Goal: Information Seeking & Learning: Learn about a topic

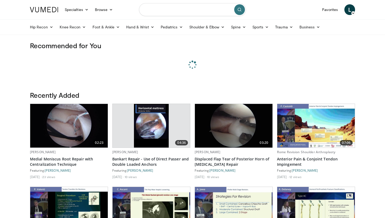
click at [168, 11] on input "Search topics, interventions" at bounding box center [192, 9] width 107 height 13
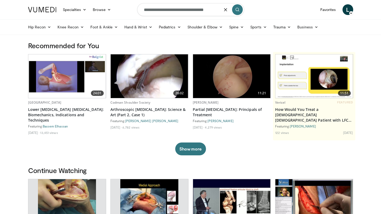
type input "**********"
click at [239, 11] on icon "submit" at bounding box center [237, 9] width 4 height 4
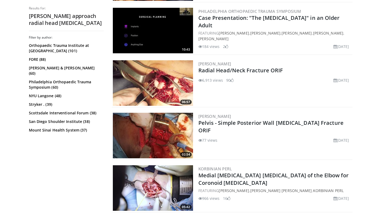
scroll to position [834, 0]
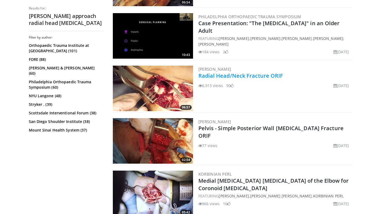
click at [255, 75] on link "Radial Head/Neck Fracture ORIF" at bounding box center [241, 75] width 85 height 7
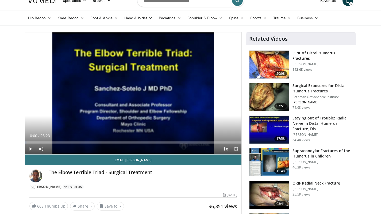
click at [29, 149] on span "Video Player" at bounding box center [30, 148] width 11 height 11
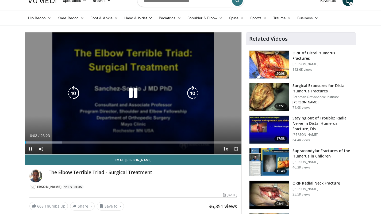
click at [192, 91] on icon "Video Player" at bounding box center [192, 93] width 15 height 15
click at [190, 94] on icon "Video Player" at bounding box center [192, 93] width 15 height 15
click at [190, 95] on icon "Video Player" at bounding box center [192, 93] width 15 height 15
click at [196, 88] on icon "Video Player" at bounding box center [192, 93] width 15 height 15
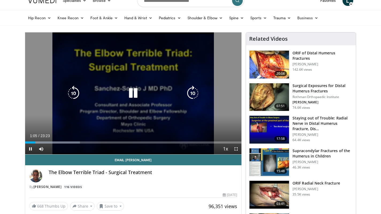
click at [190, 90] on icon "Video Player" at bounding box center [192, 93] width 15 height 15
click at [192, 93] on icon "Video Player" at bounding box center [192, 93] width 15 height 15
click at [189, 93] on icon "Video Player" at bounding box center [192, 93] width 15 height 15
click at [192, 92] on icon "Video Player" at bounding box center [192, 93] width 15 height 15
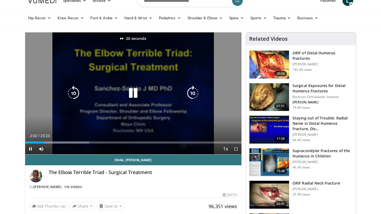
click at [192, 92] on icon "Video Player" at bounding box center [192, 93] width 15 height 15
click at [193, 92] on icon "Video Player" at bounding box center [192, 93] width 15 height 15
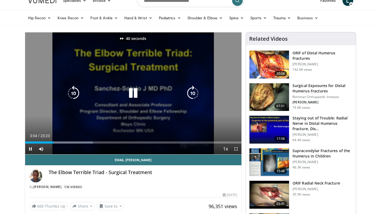
click at [195, 94] on icon "Video Player" at bounding box center [192, 93] width 15 height 15
click at [196, 100] on icon "Video Player" at bounding box center [192, 93] width 15 height 15
click at [196, 93] on icon "Video Player" at bounding box center [192, 93] width 15 height 15
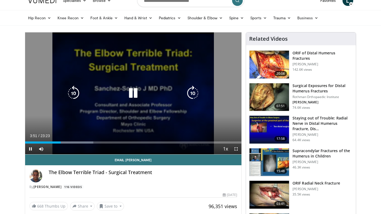
click at [193, 93] on icon "Video Player" at bounding box center [192, 93] width 15 height 15
click at [193, 95] on icon "Video Player" at bounding box center [192, 93] width 15 height 15
click at [192, 98] on icon "Video Player" at bounding box center [192, 93] width 15 height 15
click at [195, 90] on icon "Video Player" at bounding box center [192, 93] width 15 height 15
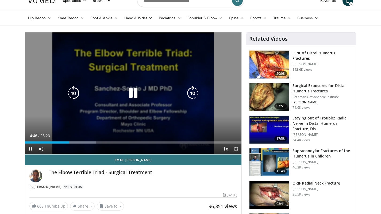
click at [194, 92] on icon "Video Player" at bounding box center [192, 93] width 15 height 15
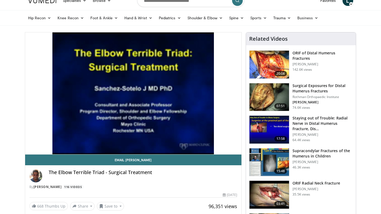
click at [194, 92] on div "10 seconds Tap to unmute" at bounding box center [133, 93] width 217 height 122
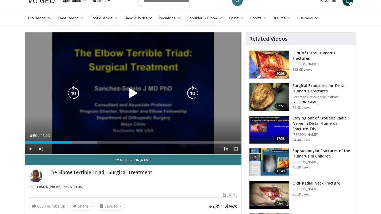
click at [193, 93] on icon "Video Player" at bounding box center [192, 93] width 15 height 15
click at [138, 91] on icon "Video Player" at bounding box center [133, 93] width 15 height 15
click at [192, 96] on icon "Video Player" at bounding box center [192, 93] width 15 height 15
click at [191, 96] on icon "Video Player" at bounding box center [192, 93] width 15 height 15
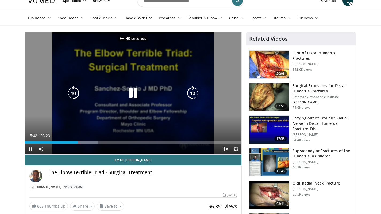
click at [191, 97] on icon "Video Player" at bounding box center [192, 93] width 15 height 15
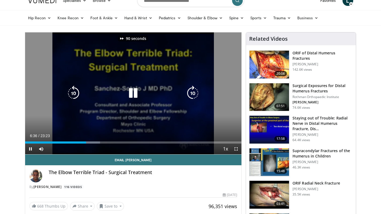
click at [191, 97] on icon "Video Player" at bounding box center [192, 93] width 15 height 15
click at [196, 94] on icon "Video Player" at bounding box center [192, 93] width 15 height 15
click at [76, 94] on icon "Video Player" at bounding box center [73, 93] width 15 height 15
click at [78, 95] on icon "Video Player" at bounding box center [73, 93] width 15 height 15
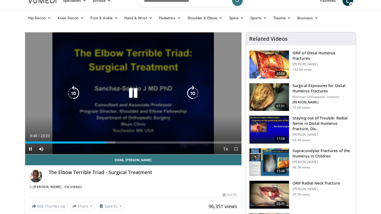
click at [71, 92] on icon "Video Player" at bounding box center [73, 93] width 15 height 15
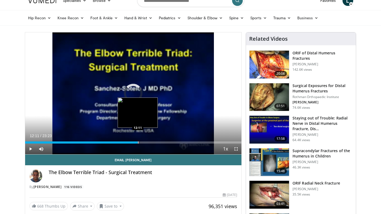
click at [138, 142] on div "Progress Bar" at bounding box center [138, 142] width 1 height 2
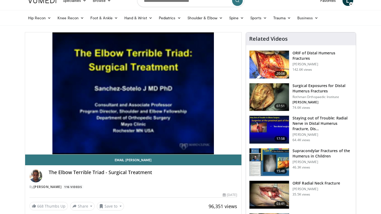
click at [165, 143] on div "10 seconds Tap to unmute" at bounding box center [133, 93] width 217 height 122
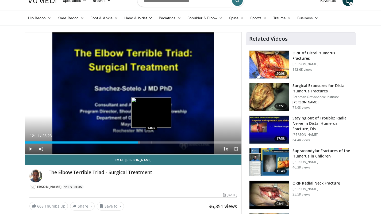
click at [152, 142] on div "Progress Bar" at bounding box center [152, 142] width 1 height 2
click at [161, 142] on div "Progress Bar" at bounding box center [161, 142] width 1 height 2
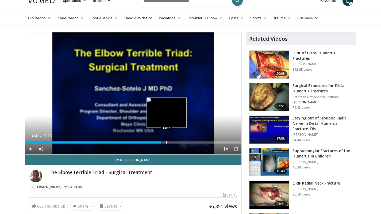
click at [167, 142] on div "Progress Bar" at bounding box center [166, 142] width 1 height 2
click at [169, 143] on div "Progress Bar" at bounding box center [169, 142] width 1 height 2
click at [167, 141] on div "Progress Bar" at bounding box center [167, 142] width 1 height 2
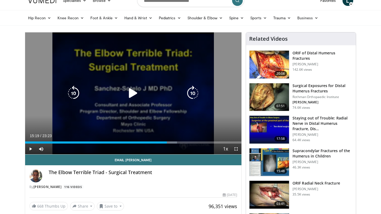
click at [134, 95] on icon "Video Player" at bounding box center [133, 93] width 15 height 15
click at [196, 92] on icon "Video Player" at bounding box center [192, 93] width 15 height 15
click at [190, 92] on icon "Video Player" at bounding box center [192, 93] width 15 height 15
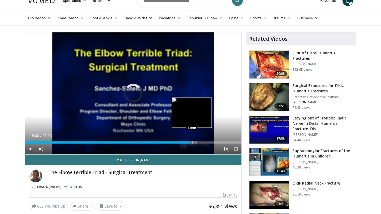
click at [192, 142] on div "Progress Bar" at bounding box center [192, 142] width 1 height 2
click at [194, 141] on div "Loaded : 79.87% 18:04 18:13" at bounding box center [133, 140] width 217 height 5
click at [196, 141] on div "Progress Bar" at bounding box center [196, 142] width 1 height 2
click at [201, 142] on div "Progress Bar" at bounding box center [201, 142] width 1 height 2
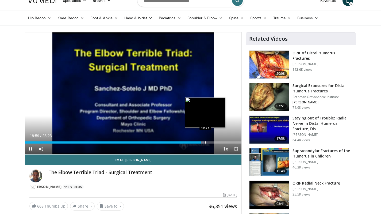
click at [205, 142] on div "Progress Bar" at bounding box center [205, 142] width 1 height 2
click at [211, 142] on div "Progress Bar" at bounding box center [211, 142] width 1 height 2
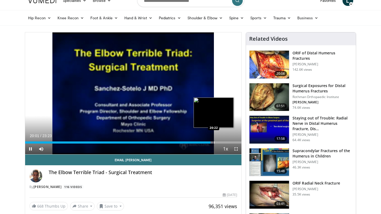
click at [214, 142] on div "Progress Bar" at bounding box center [214, 142] width 1 height 2
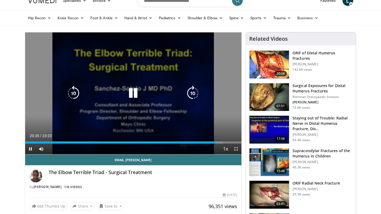
click at [77, 90] on icon "Video Player" at bounding box center [73, 93] width 15 height 15
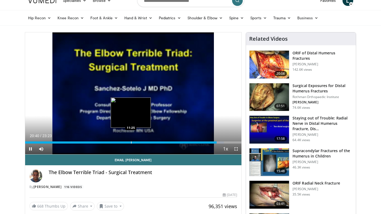
click at [131, 139] on div "Loaded : 91.88% 20:40 11:25" at bounding box center [133, 140] width 217 height 5
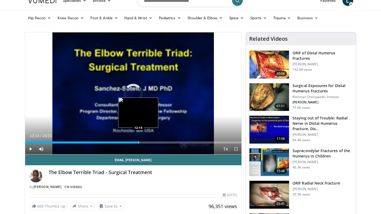
click at [139, 142] on div "Progress Bar" at bounding box center [139, 142] width 1 height 2
click at [142, 142] on div "Progress Bar" at bounding box center [142, 142] width 1 height 2
click at [144, 141] on div "Progress Bar" at bounding box center [144, 142] width 1 height 2
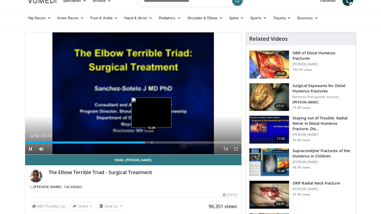
click at [152, 142] on div "Progress Bar" at bounding box center [152, 142] width 1 height 2
click at [157, 143] on div "Progress Bar" at bounding box center [157, 142] width 1 height 2
click at [158, 142] on div "Progress Bar" at bounding box center [158, 142] width 1 height 2
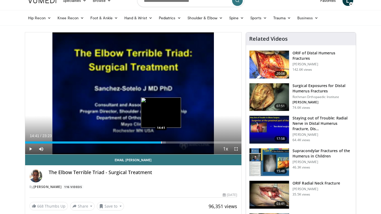
click at [161, 142] on div "Progress Bar" at bounding box center [161, 142] width 1 height 2
click at [164, 143] on div "Progress Bar" at bounding box center [164, 142] width 1 height 2
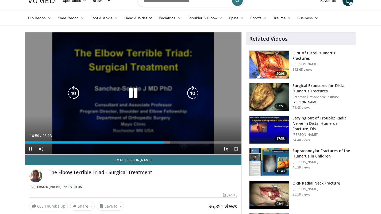
click at [136, 97] on icon "Video Player" at bounding box center [133, 93] width 15 height 15
